Goal: Information Seeking & Learning: Learn about a topic

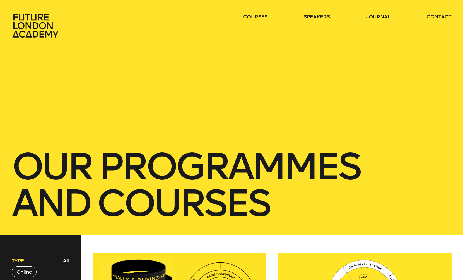
click at [378, 17] on link "journal" at bounding box center [378, 16] width 24 height 7
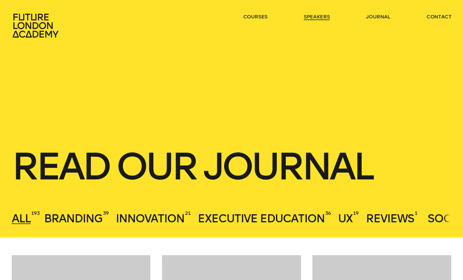
click at [322, 15] on link "speakers" at bounding box center [317, 16] width 26 height 7
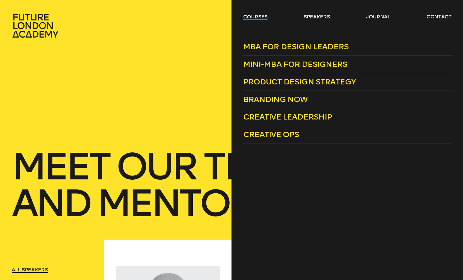
click at [260, 18] on link "courses" at bounding box center [255, 16] width 25 height 7
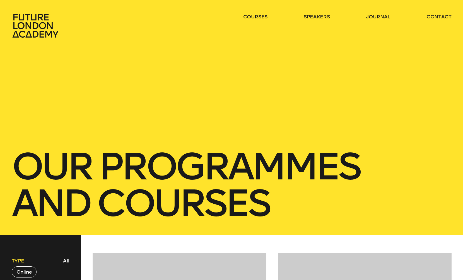
click at [44, 24] on icon at bounding box center [36, 25] width 49 height 25
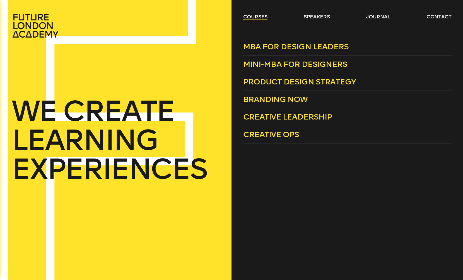
click at [266, 18] on link "courses" at bounding box center [255, 16] width 25 height 7
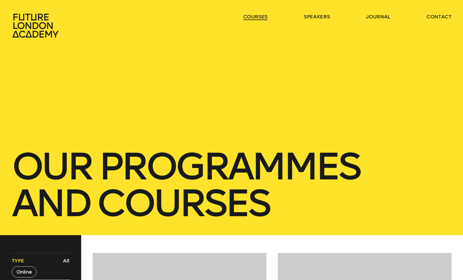
click at [266, 18] on link "courses" at bounding box center [255, 16] width 25 height 7
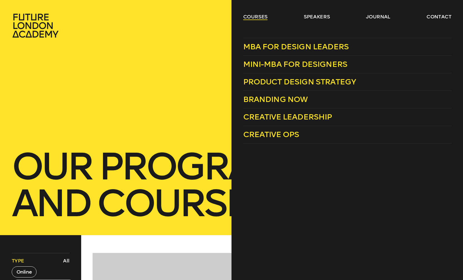
click at [261, 18] on link "courses" at bounding box center [255, 16] width 25 height 7
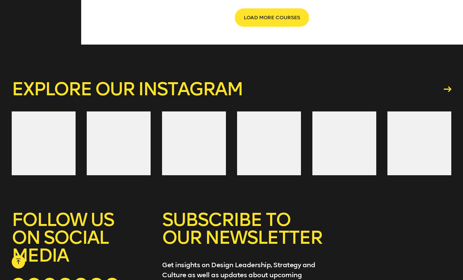
scroll to position [1128, 0]
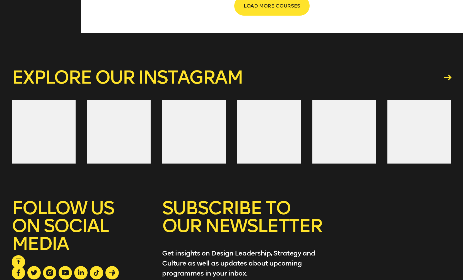
click at [272, 12] on button "LOAD MORE COURSES" at bounding box center [272, 6] width 74 height 18
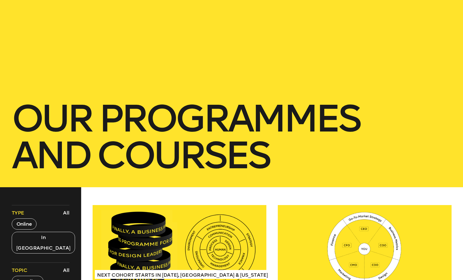
scroll to position [0, 0]
